Goal: Task Accomplishment & Management: Manage account settings

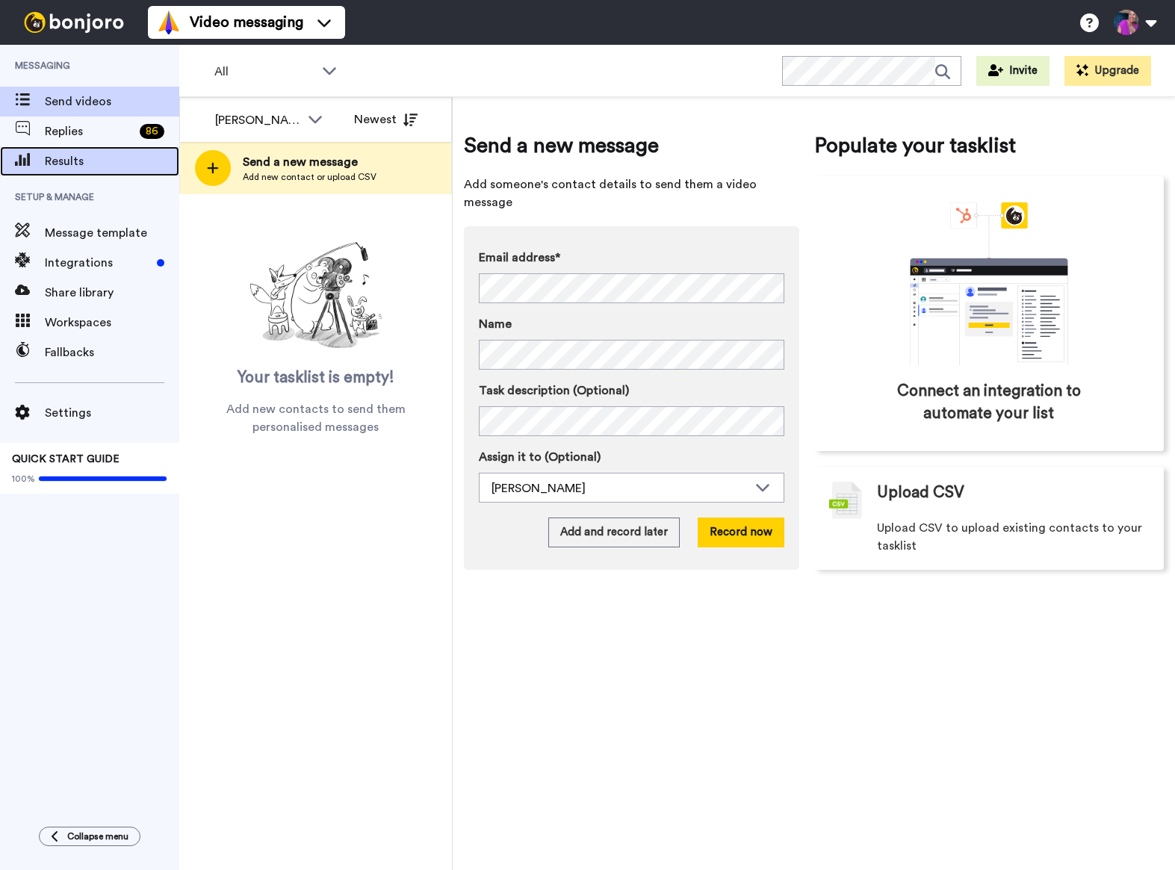
click at [72, 156] on span "Results" at bounding box center [112, 161] width 134 height 18
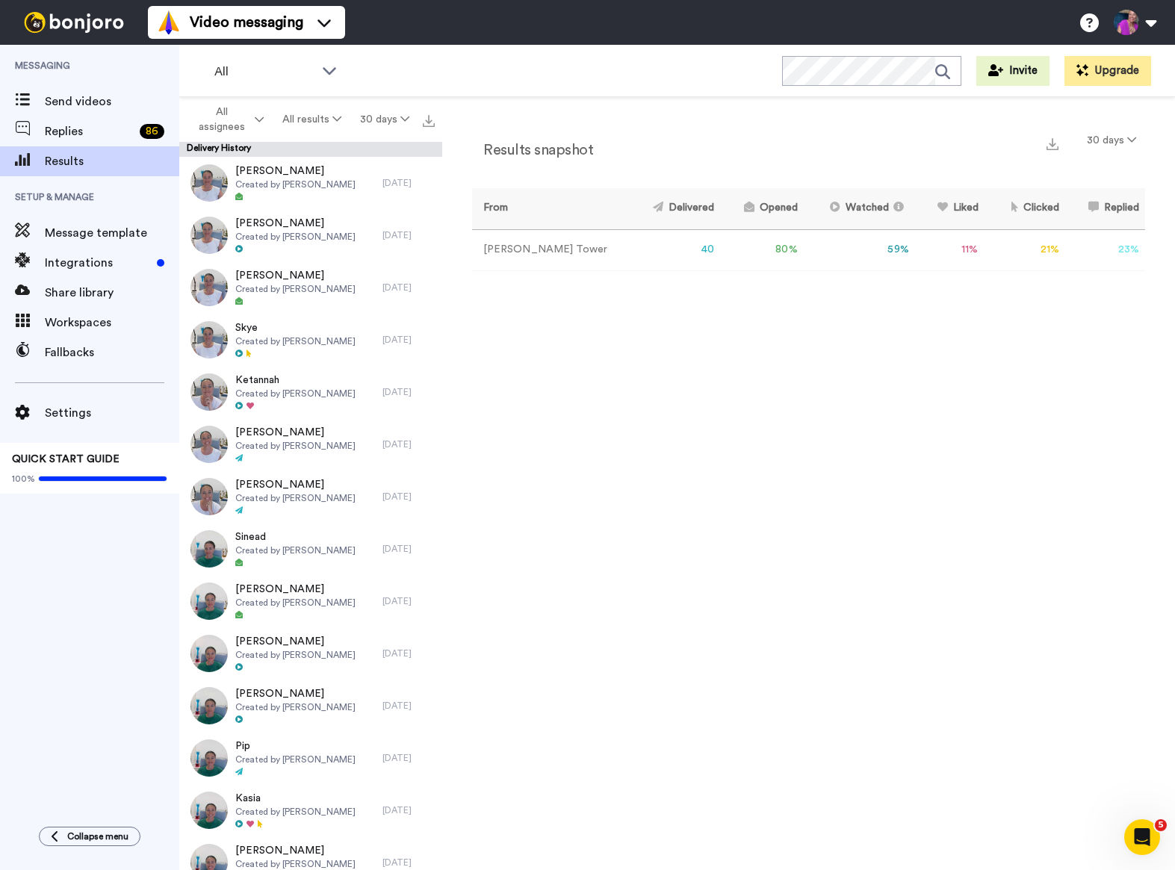
click at [732, 362] on div "Results snapshot 30 days From Delivered Opened Watched Liked Clicked Replied Fa…" at bounding box center [808, 487] width 733 height 780
click at [385, 123] on button "30 days" at bounding box center [384, 119] width 68 height 27
click at [382, 341] on span "All time" at bounding box center [365, 337] width 41 height 11
click at [1127, 138] on icon at bounding box center [1131, 139] width 9 height 10
click at [1104, 255] on span "365 days" at bounding box center [1095, 251] width 47 height 11
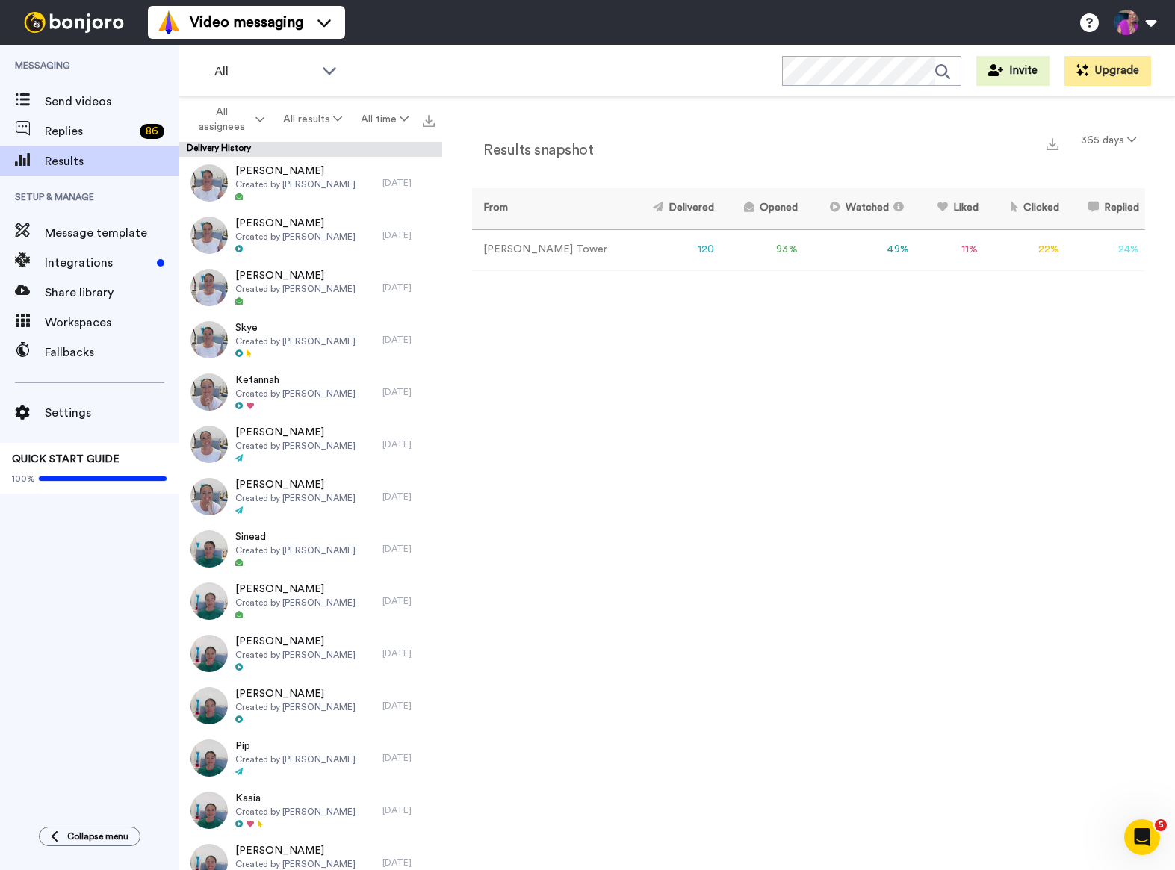
click at [1045, 335] on div "Results snapshot 365 days From Delivered Opened Watched Liked Clicked Replied F…" at bounding box center [808, 487] width 733 height 780
click at [1134, 25] on button at bounding box center [1134, 22] width 57 height 33
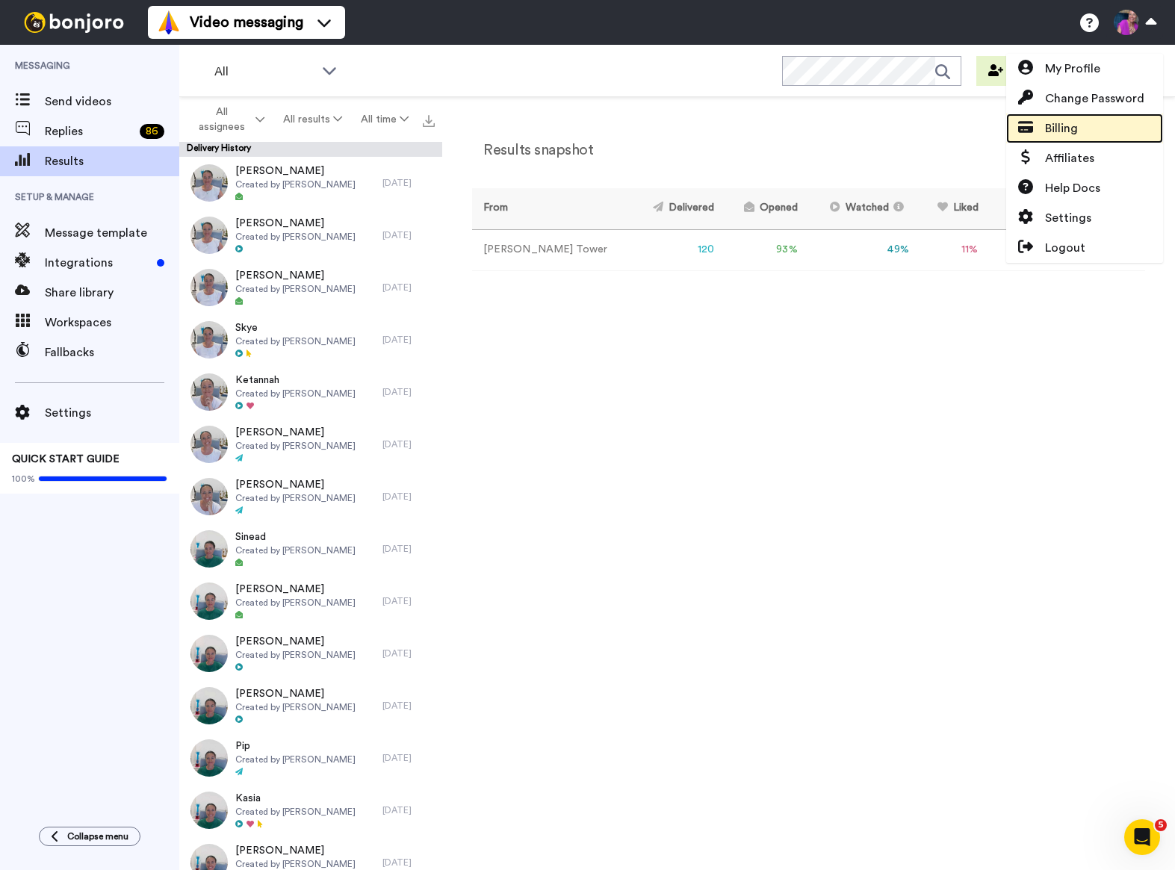
click at [1076, 129] on span "Billing" at bounding box center [1061, 128] width 33 height 18
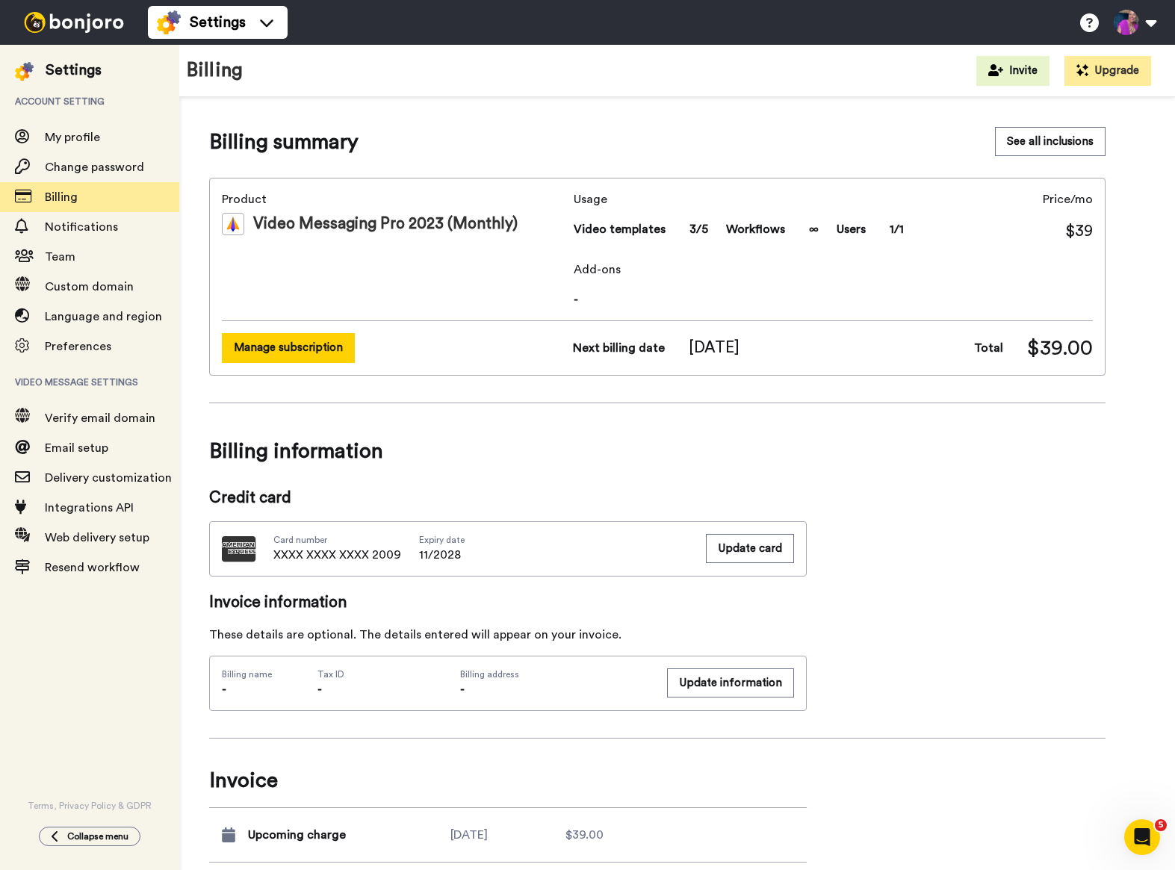
click at [311, 357] on button "Manage subscription" at bounding box center [288, 347] width 133 height 29
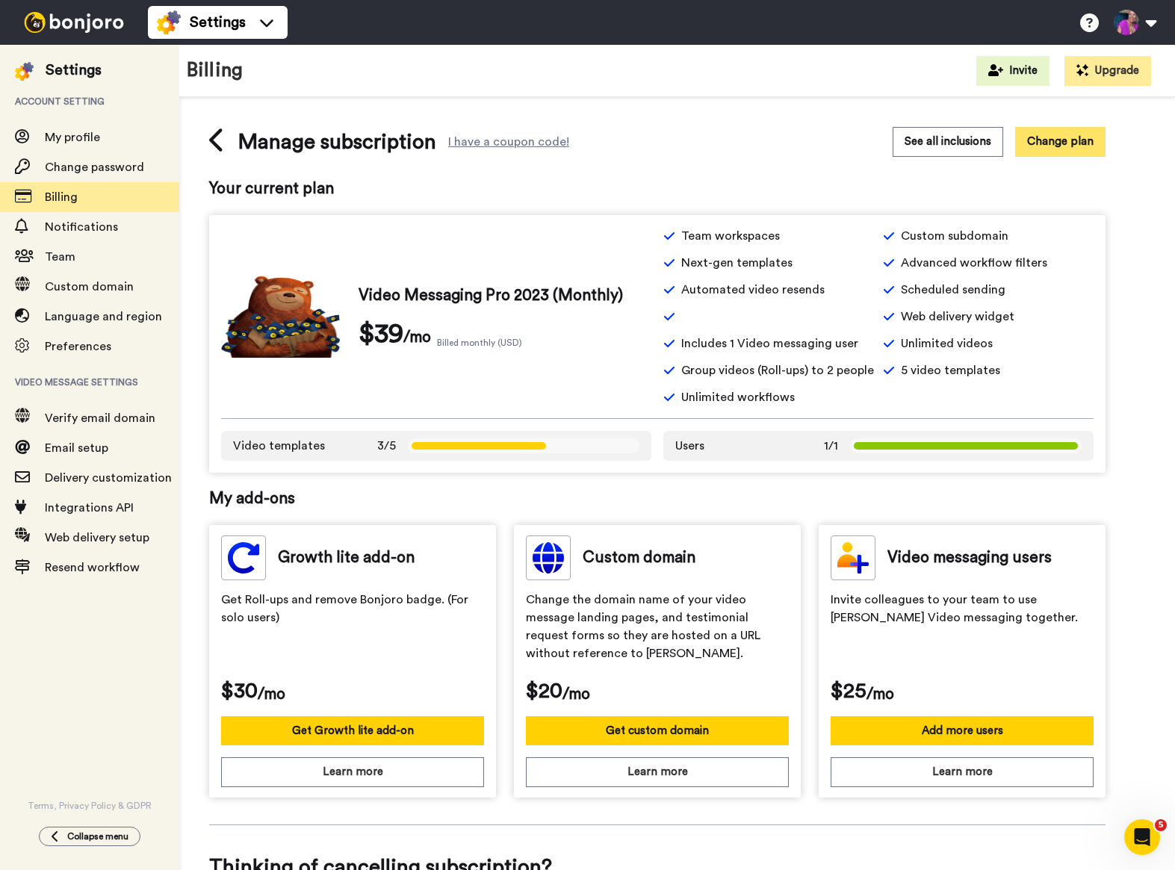
click at [1083, 138] on button "Change plan" at bounding box center [1060, 141] width 90 height 29
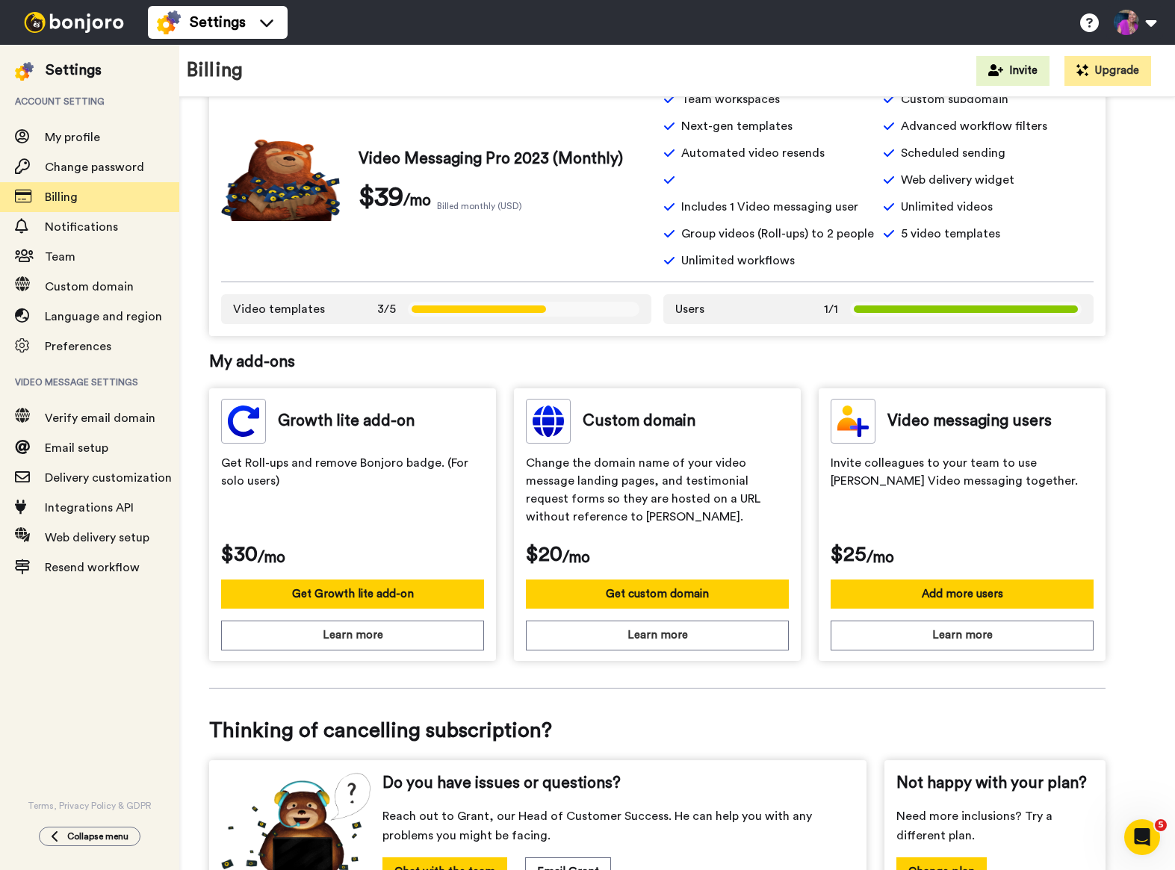
scroll to position [252, 0]
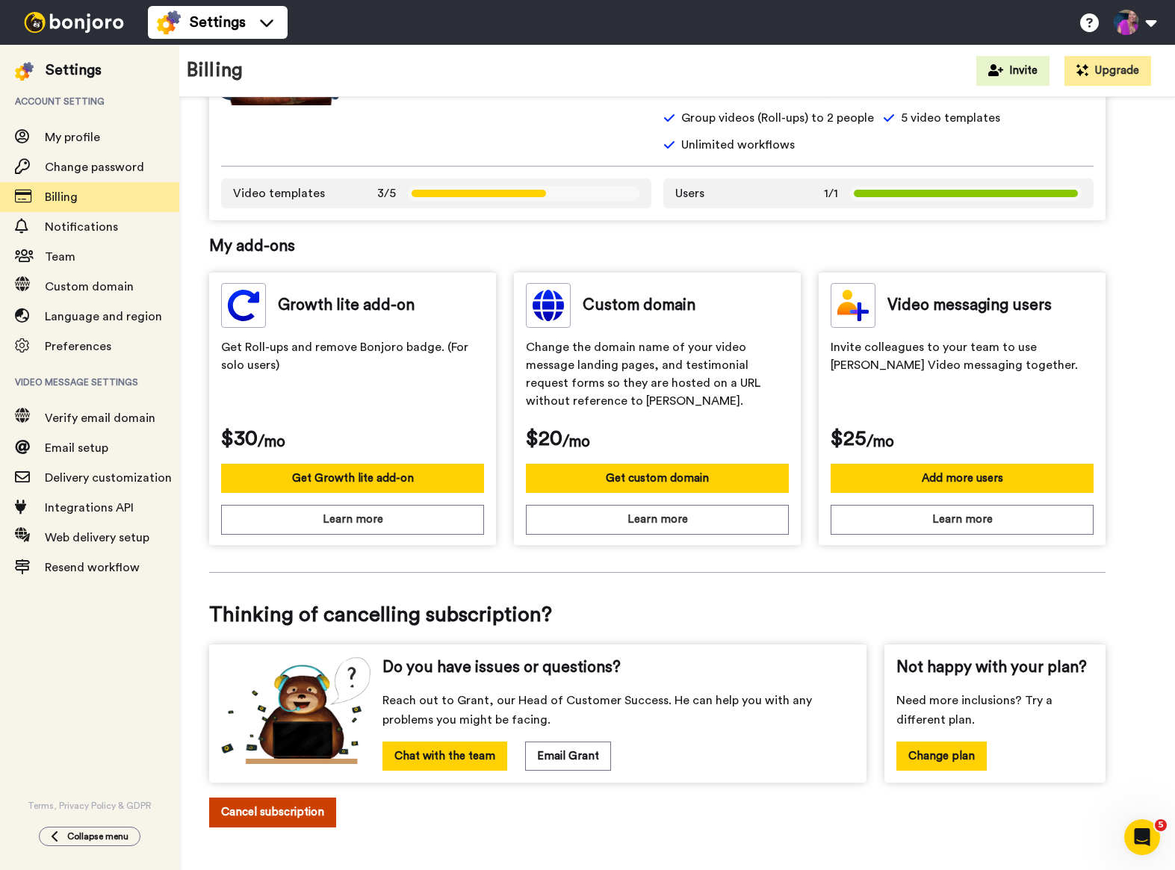
click at [293, 809] on button "Cancel subscription" at bounding box center [272, 812] width 127 height 29
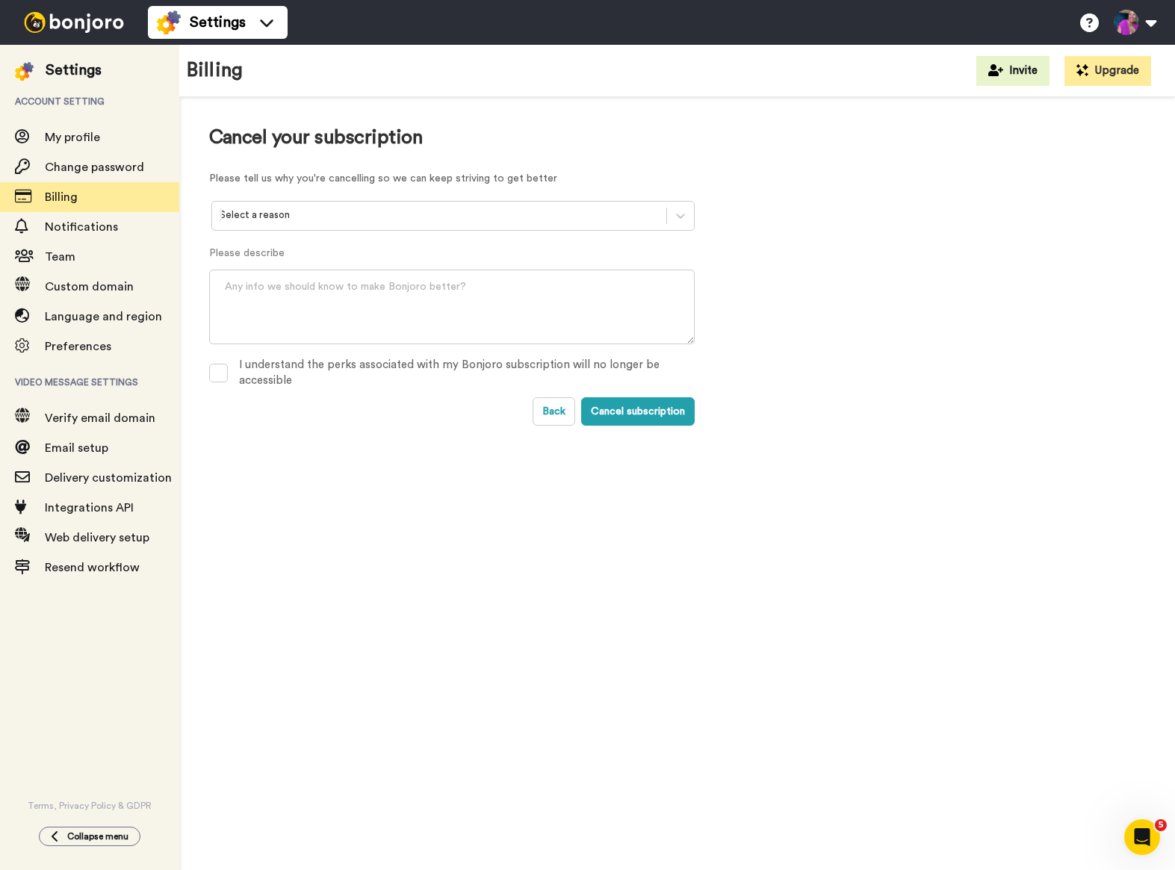
click at [344, 217] on div at bounding box center [439, 215] width 439 height 17
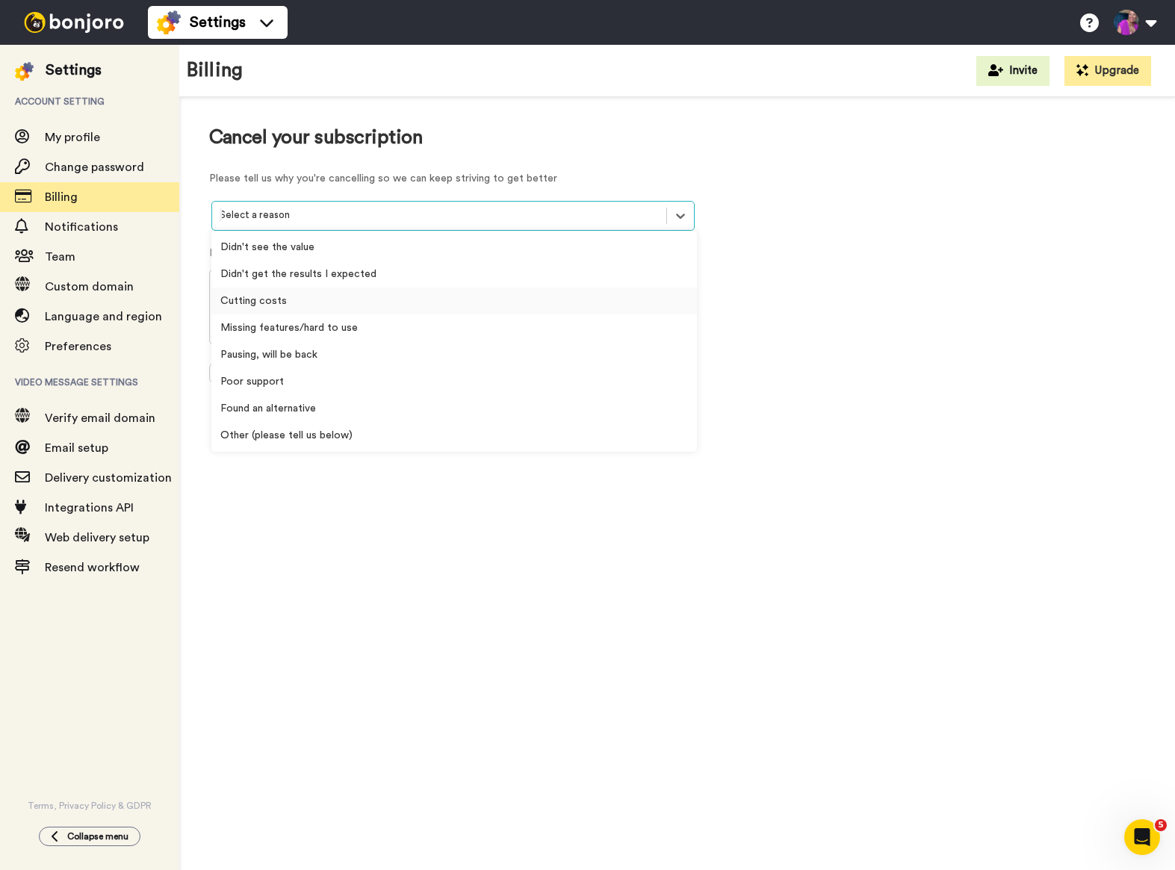
click at [333, 294] on div "Cutting costs" at bounding box center [453, 301] width 485 height 27
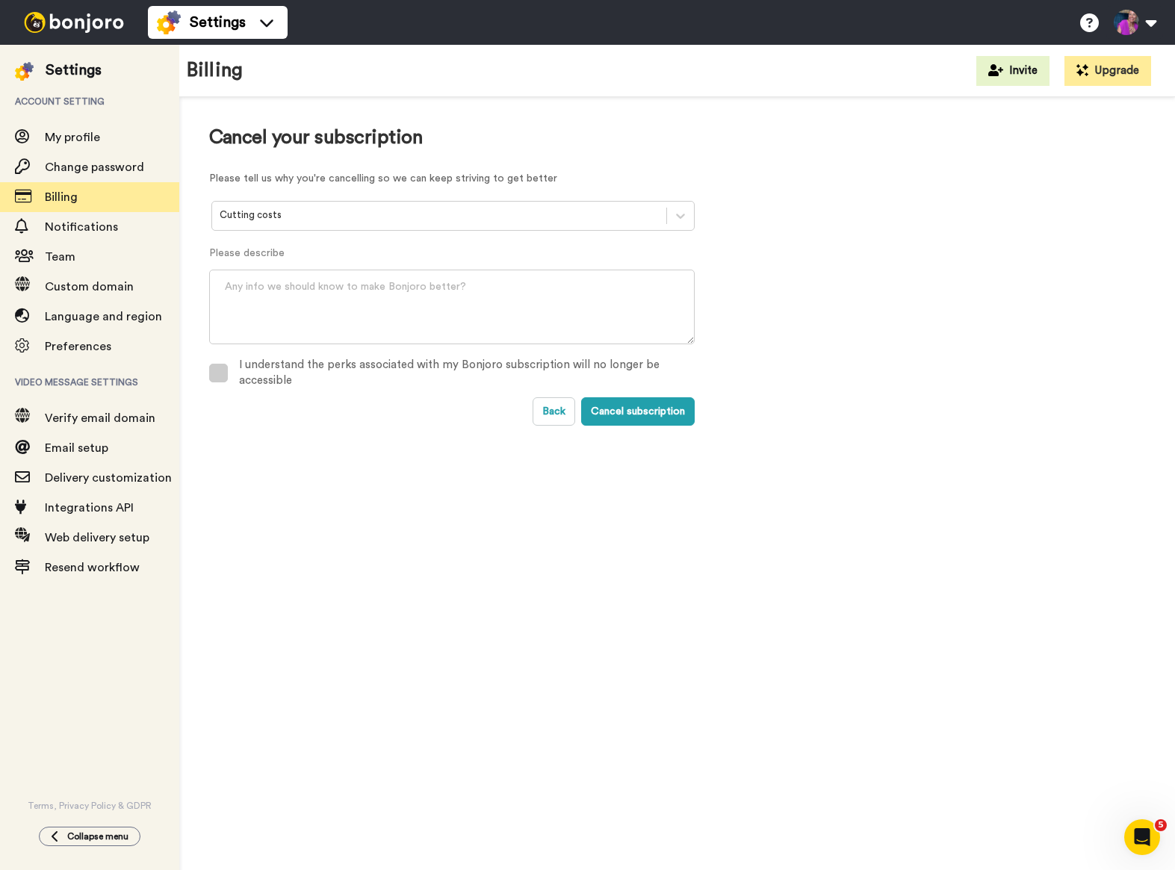
click at [223, 370] on span at bounding box center [218, 373] width 19 height 19
click at [616, 405] on button "Cancel subscription" at bounding box center [638, 411] width 114 height 28
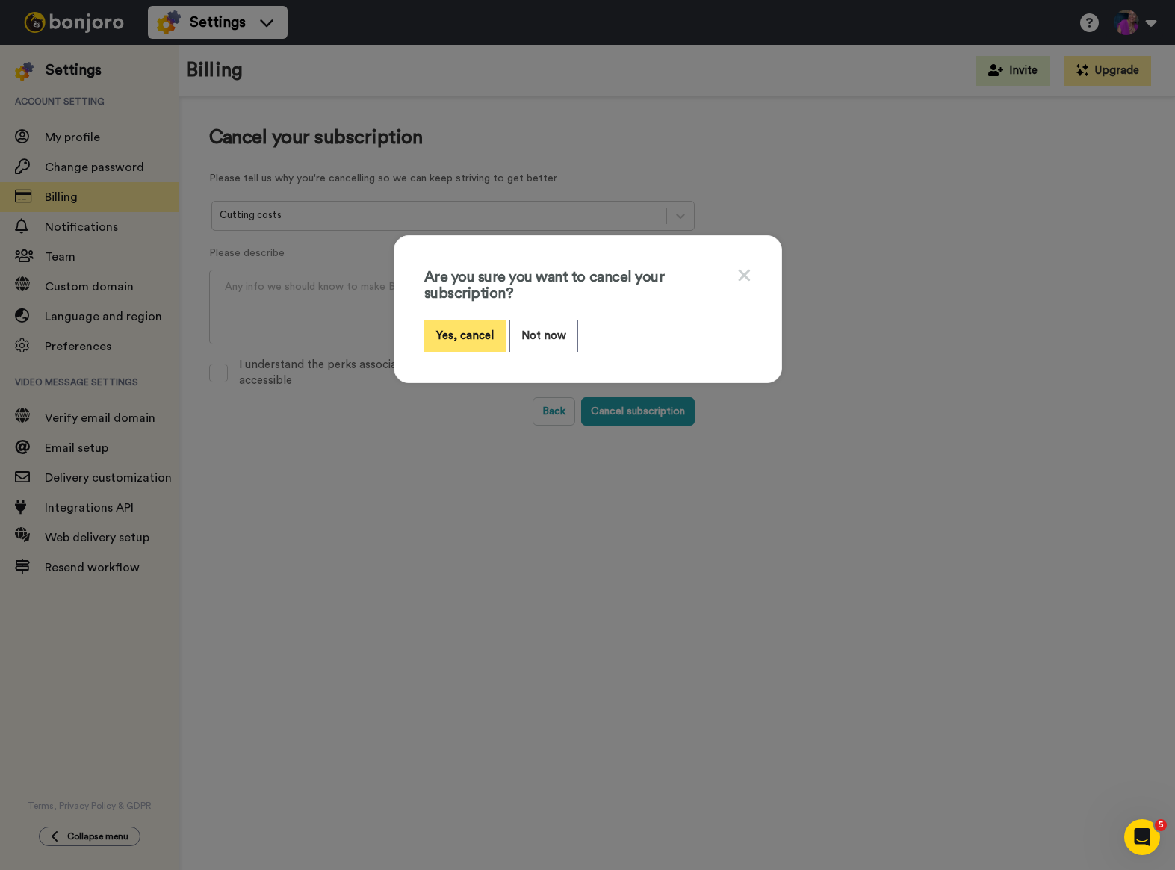
click at [487, 344] on button "Yes, cancel" at bounding box center [464, 336] width 81 height 32
